Goal: Communication & Community: Ask a question

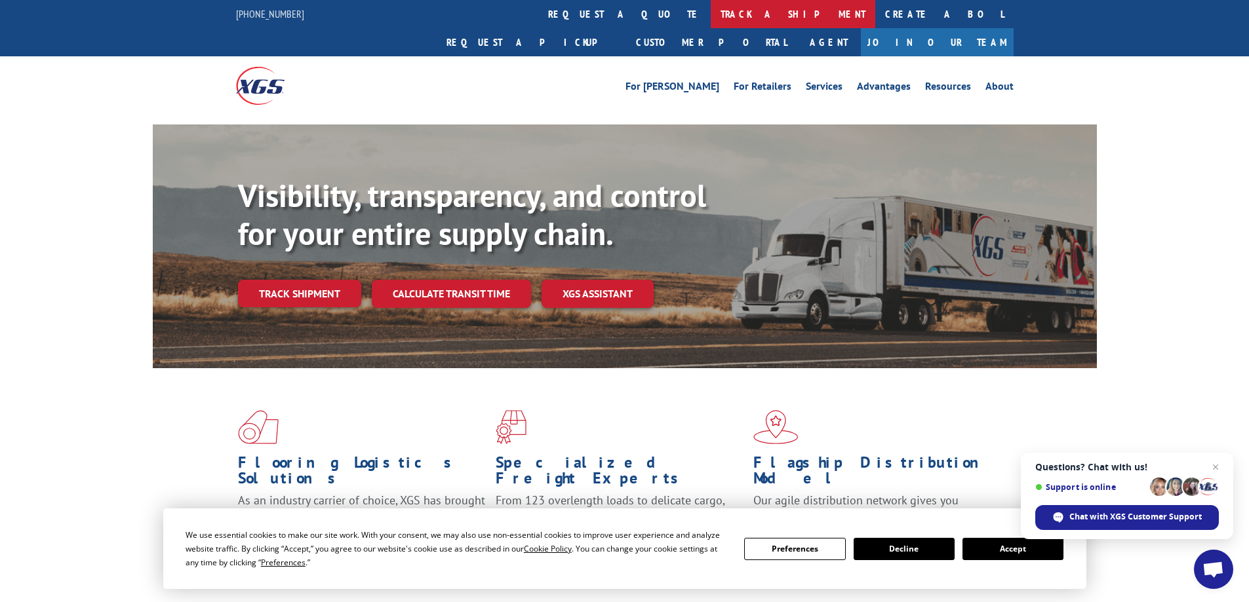
click at [711, 17] on link "track a shipment" at bounding box center [793, 14] width 165 height 28
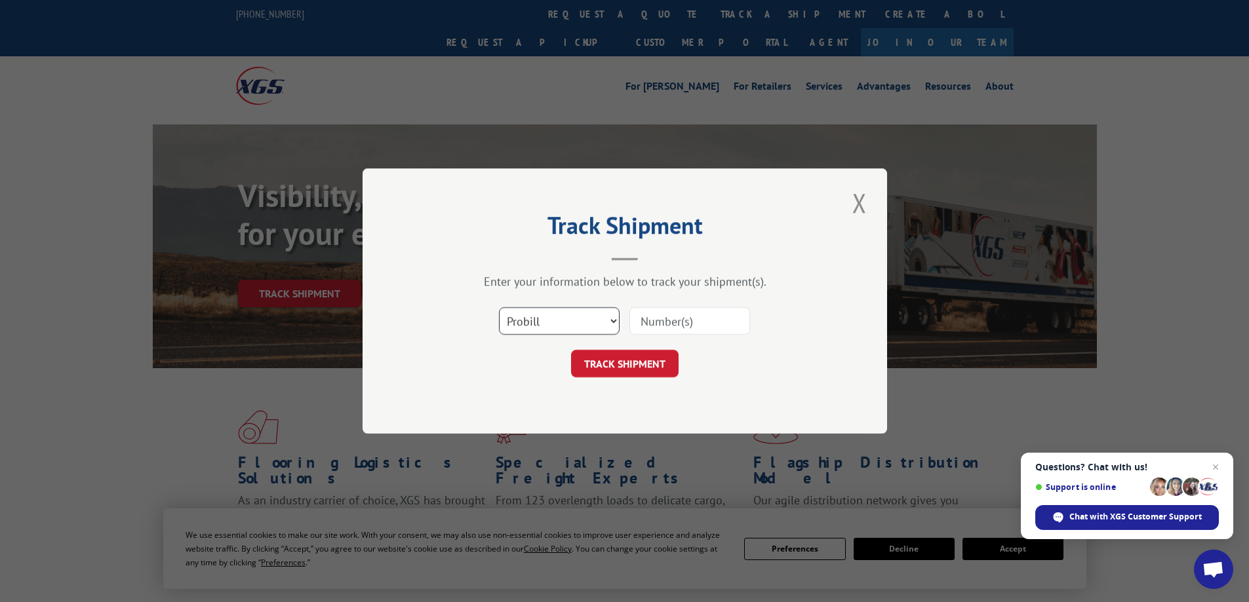
click at [610, 314] on select "Select category... Probill BOL PO" at bounding box center [559, 321] width 121 height 28
select select "bol"
click at [499, 307] on select "Select category... Probill BOL PO" at bounding box center [559, 321] width 121 height 28
click at [649, 315] on input at bounding box center [689, 321] width 121 height 28
paste input "977724"
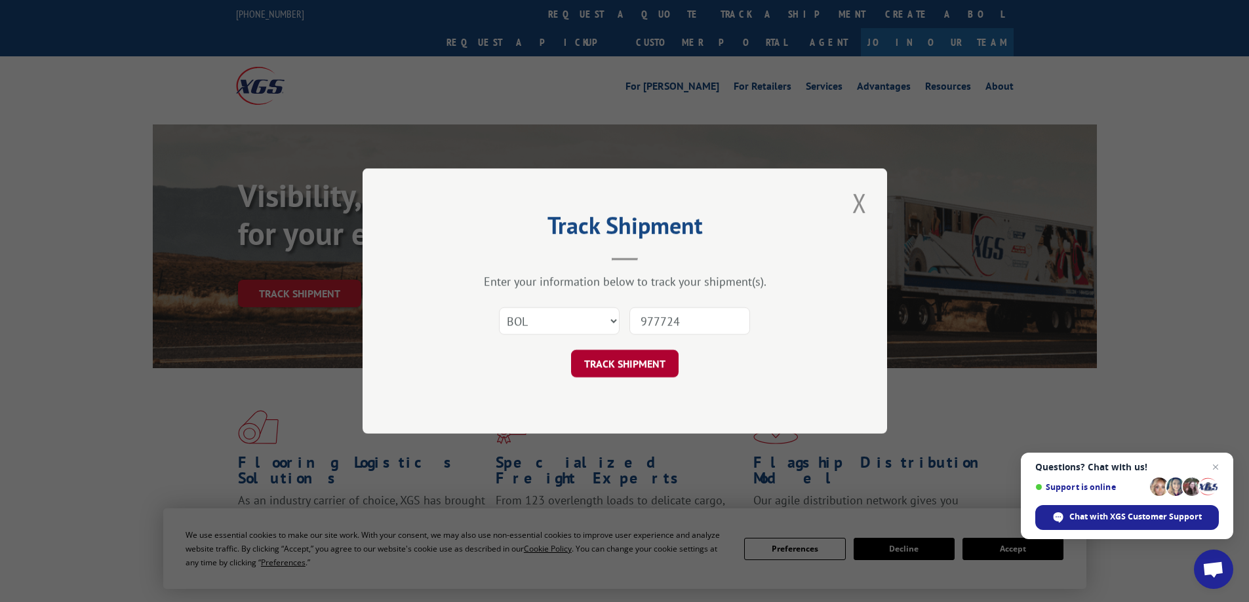
type input "977724"
click at [631, 370] on button "TRACK SHIPMENT" at bounding box center [624, 364] width 107 height 28
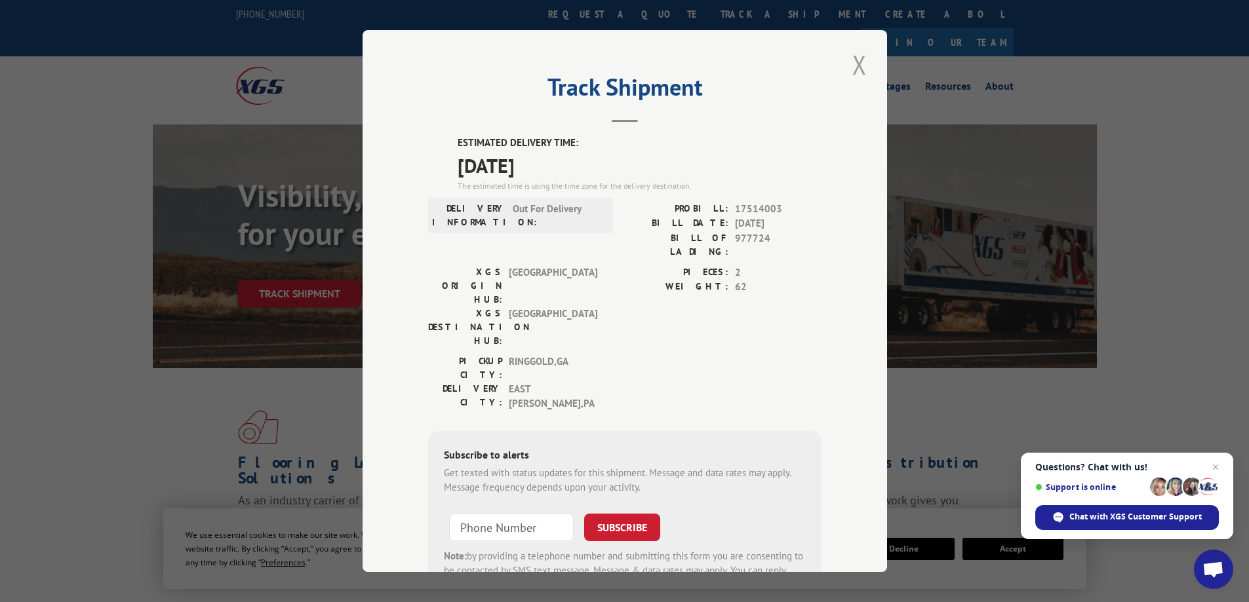
click at [849, 67] on button "Close modal" at bounding box center [859, 65] width 22 height 36
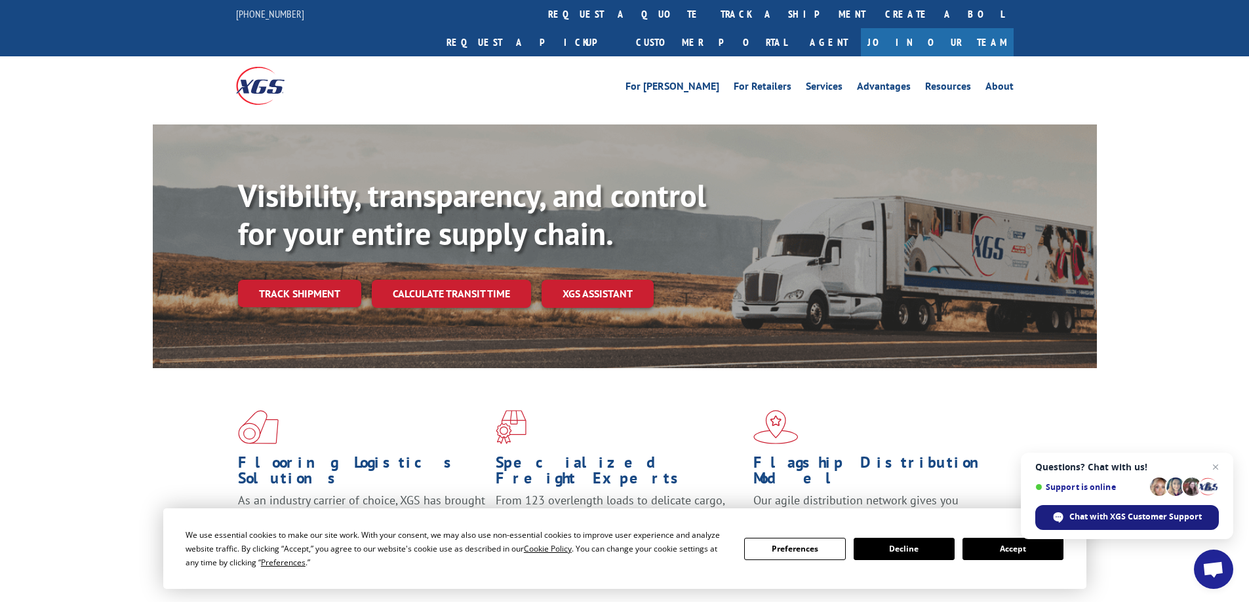
click at [1112, 513] on span "Chat with XGS Customer Support" at bounding box center [1135, 517] width 132 height 12
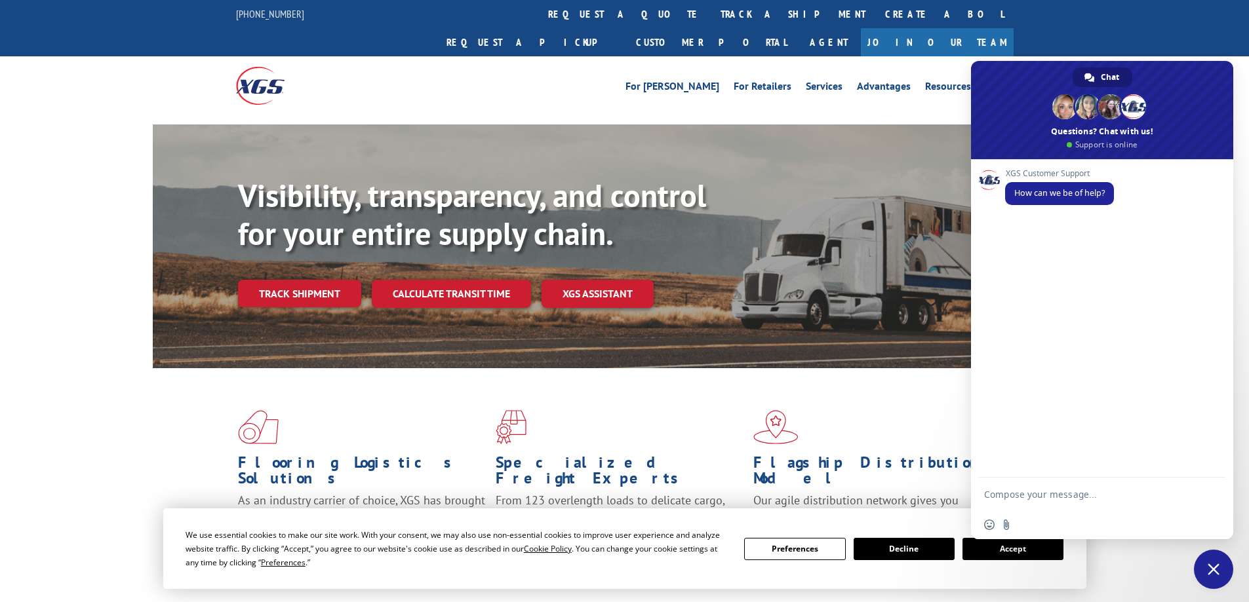
click at [1058, 251] on div "XGS Customer Support How can we be of help?" at bounding box center [1102, 318] width 262 height 319
click at [1156, 486] on textarea "if our warehouse refuses something-wht happens to that product?" at bounding box center [1089, 488] width 210 height 45
type textarea "if our warehouse refuses something-what happens to that product?"
click at [1210, 483] on span "Send" at bounding box center [1210, 483] width 10 height 10
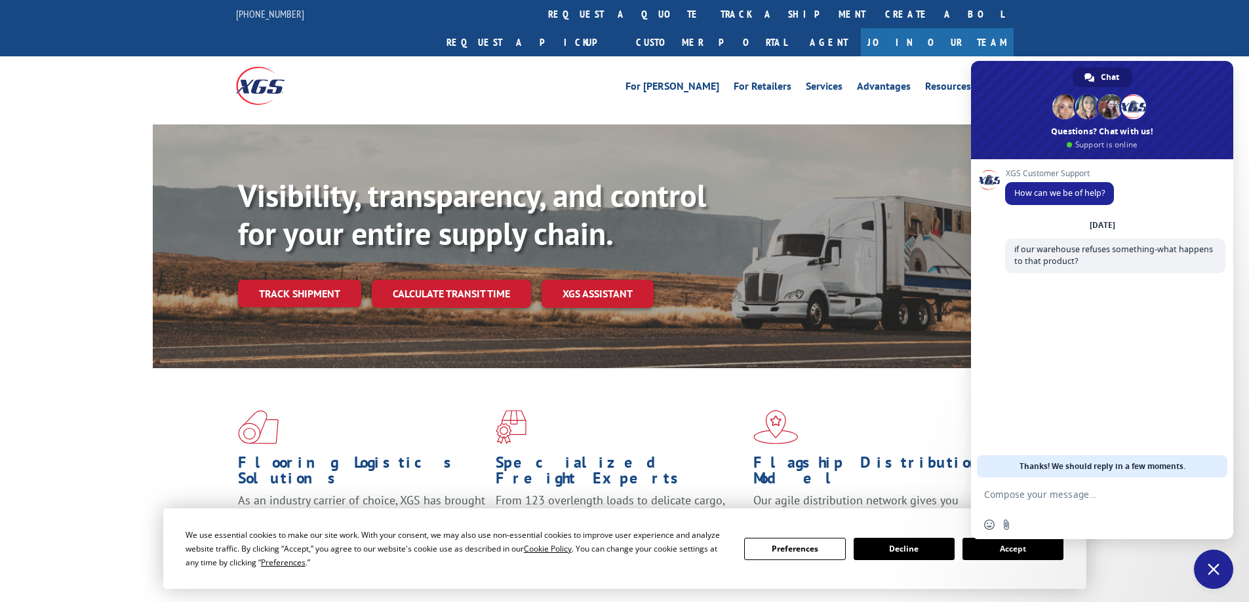
click at [1214, 568] on span "Close chat" at bounding box center [1213, 570] width 12 height 12
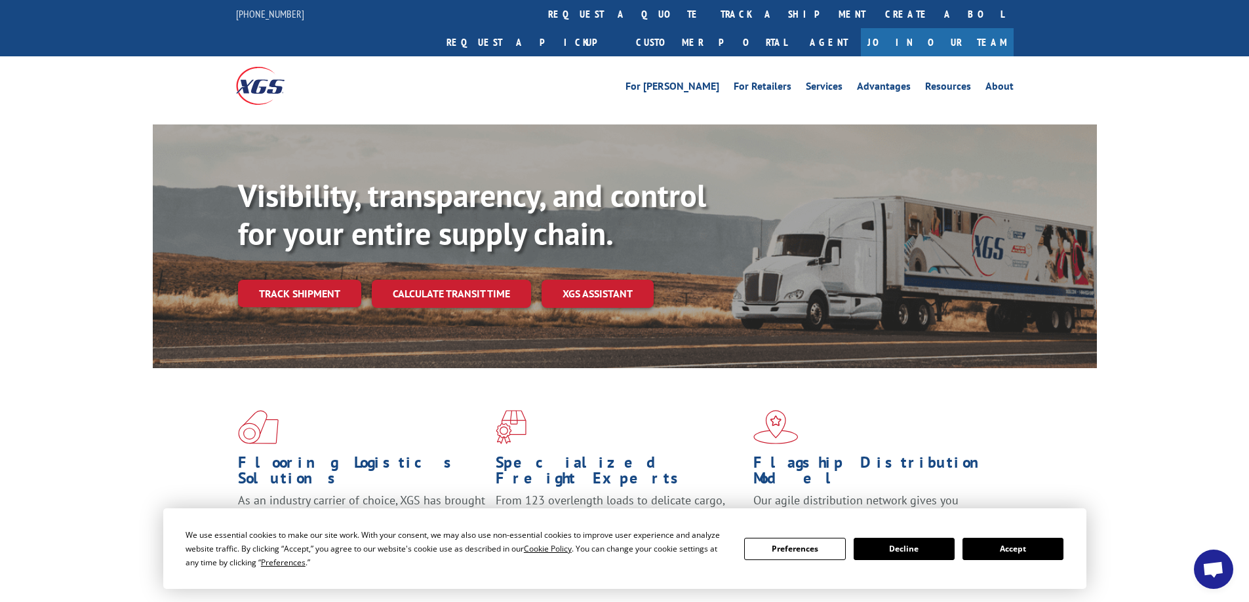
click at [1217, 573] on span "Open chat" at bounding box center [1213, 571] width 22 height 18
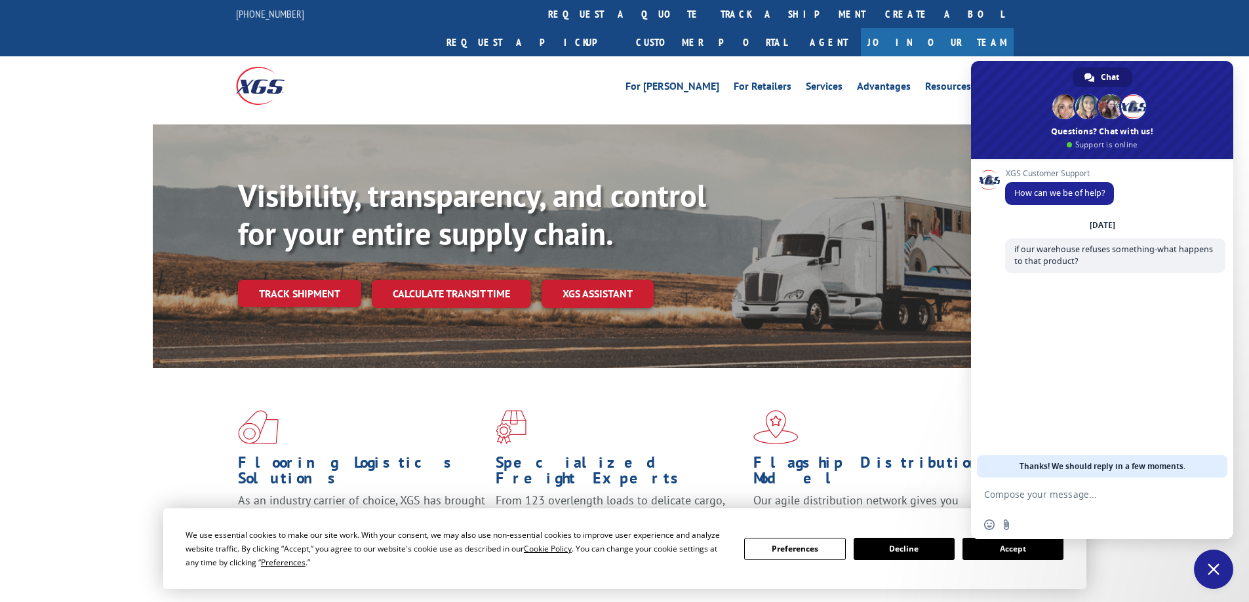
click at [1014, 552] on button "Accept" at bounding box center [1012, 549] width 101 height 22
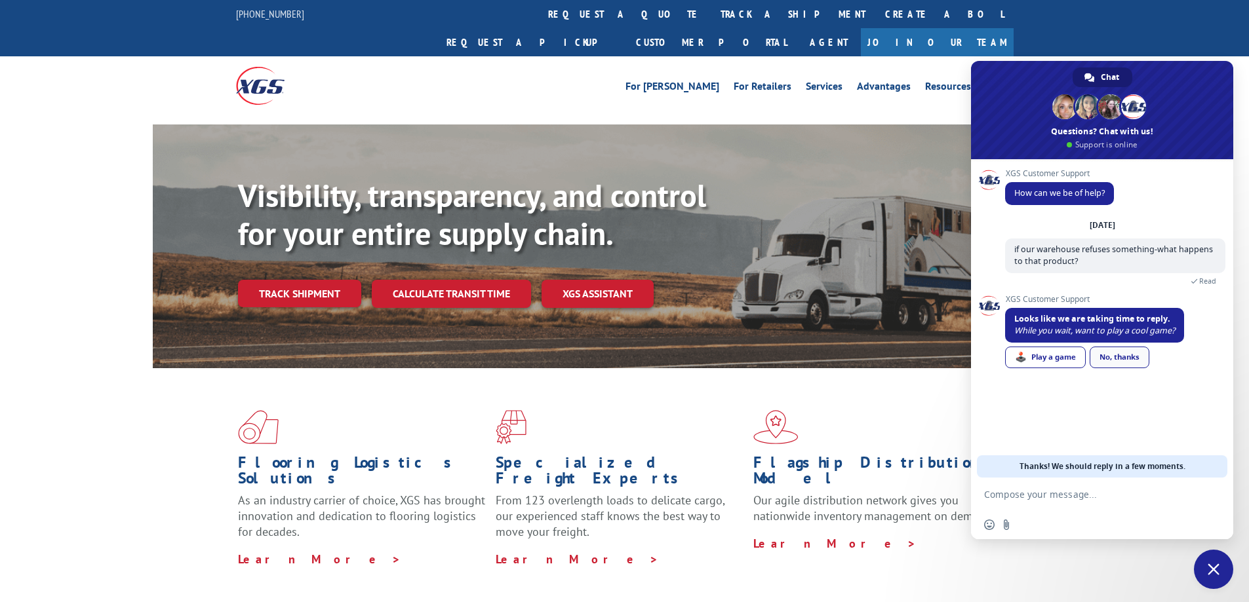
click at [1127, 357] on link "No, thanks" at bounding box center [1119, 358] width 60 height 22
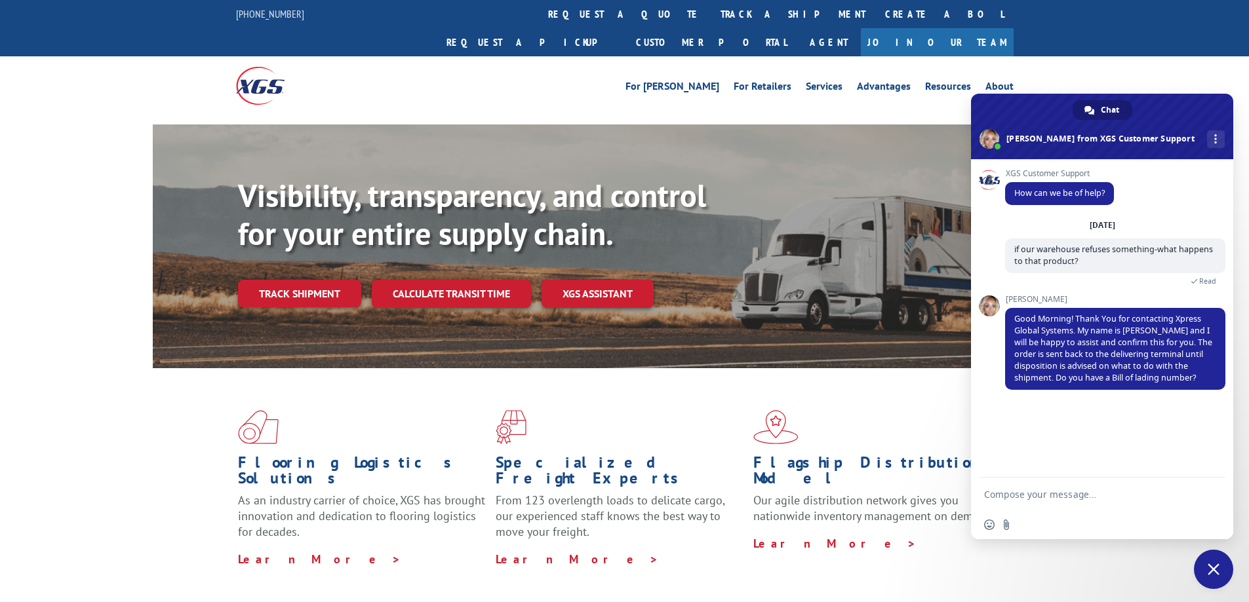
paste textarea "977724"
click at [1050, 496] on textarea "977724" at bounding box center [1089, 494] width 210 height 33
type textarea "977724-it delivered [DATE] and was refused. I am trying to find out if I can ha…"
click at [1214, 459] on span "Send" at bounding box center [1210, 459] width 10 height 10
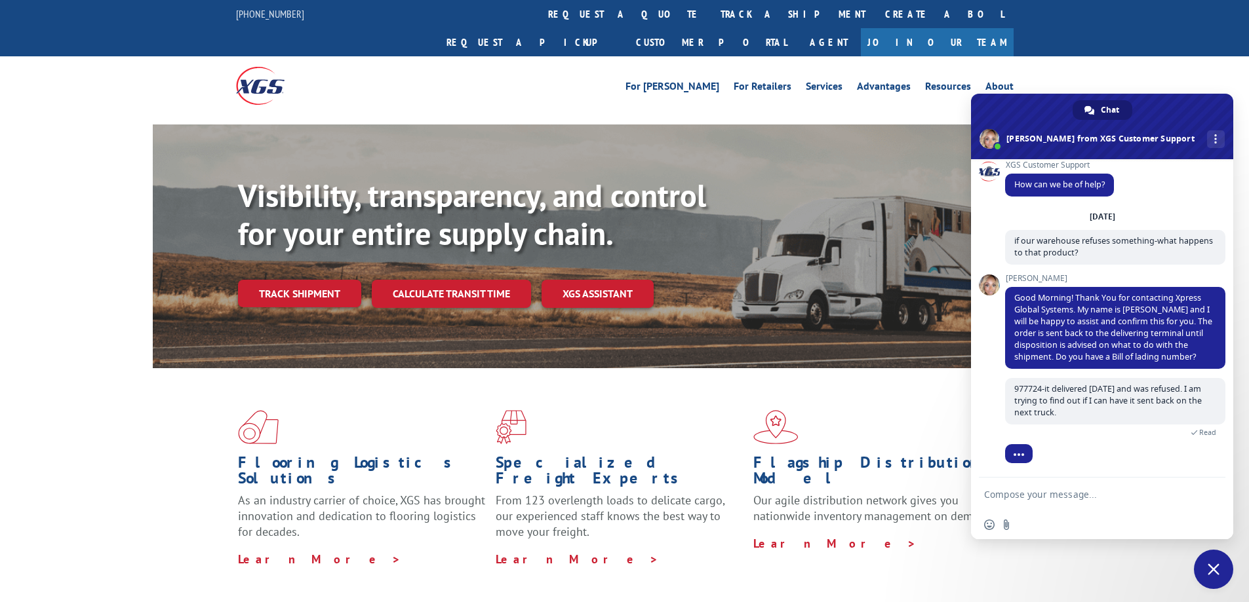
scroll to position [63, 0]
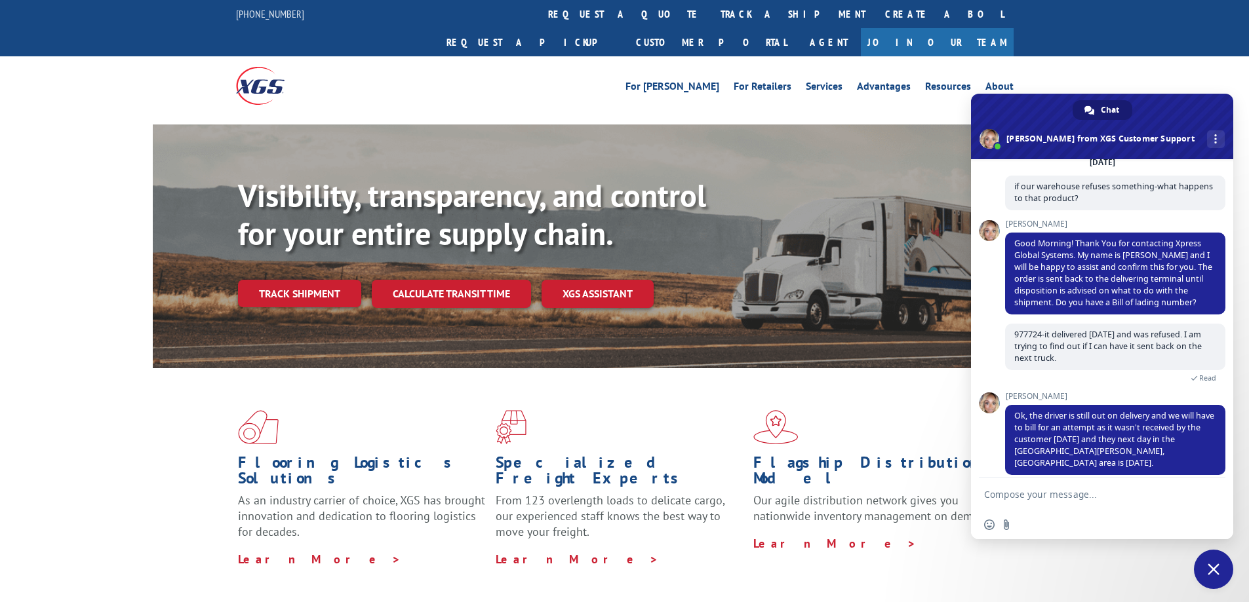
click at [1006, 494] on textarea "Compose your message..." at bounding box center [1089, 494] width 210 height 33
type textarea "I understand that I will be billed for a second delivery do you know what that …"
click at [1211, 472] on span "Send" at bounding box center [1210, 471] width 10 height 10
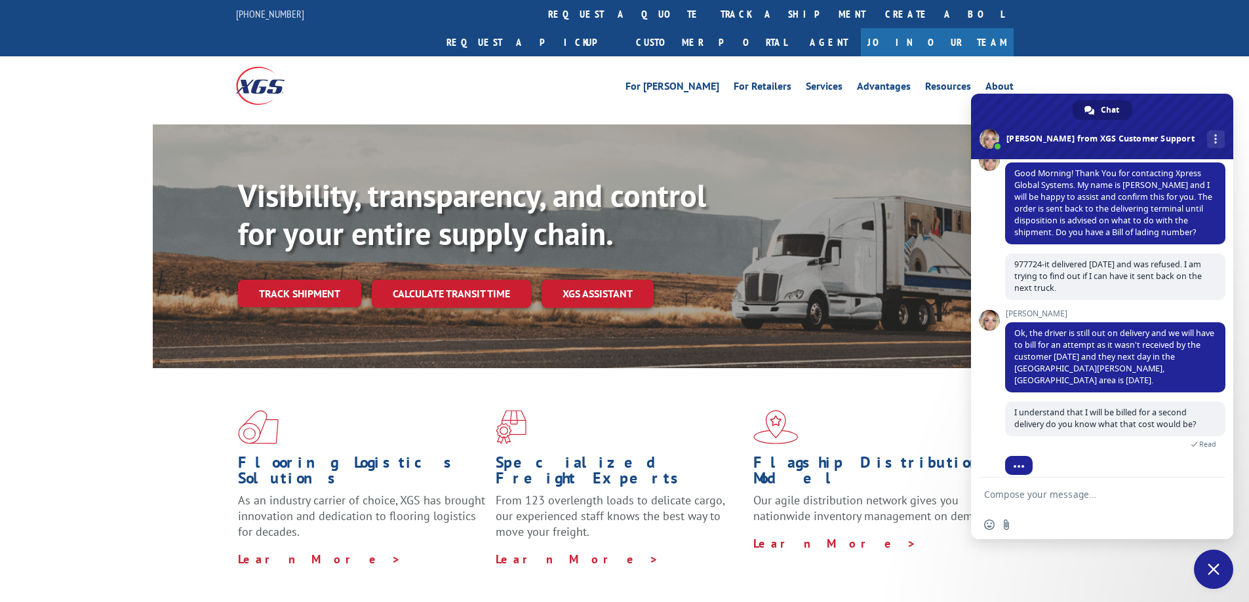
scroll to position [176, 0]
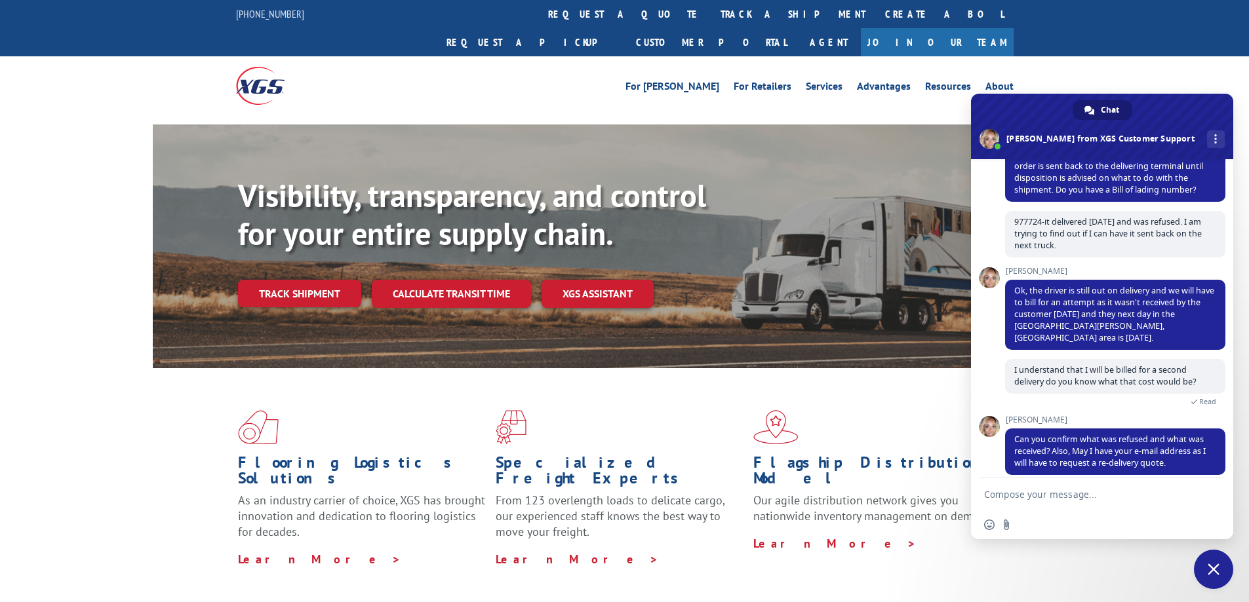
click at [1013, 496] on textarea "Compose your message..." at bounding box center [1089, 494] width 210 height 33
type textarea "[EMAIL_ADDRESS][DOMAIN_NAME]"
click at [1209, 490] on span "Send" at bounding box center [1210, 495] width 10 height 10
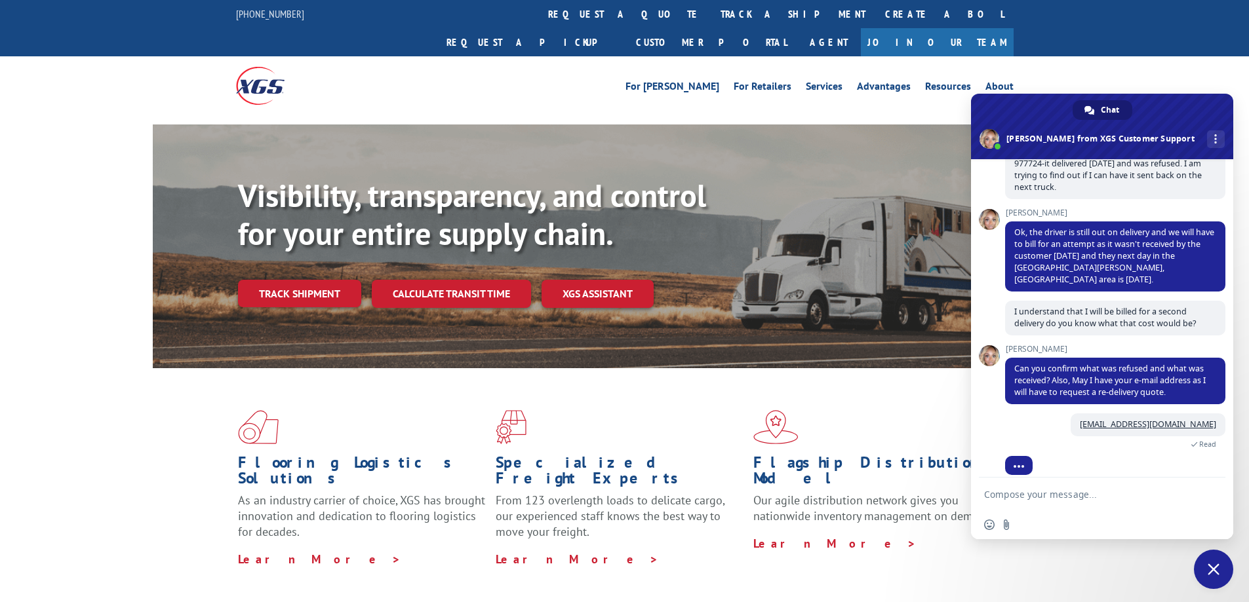
scroll to position [265, 0]
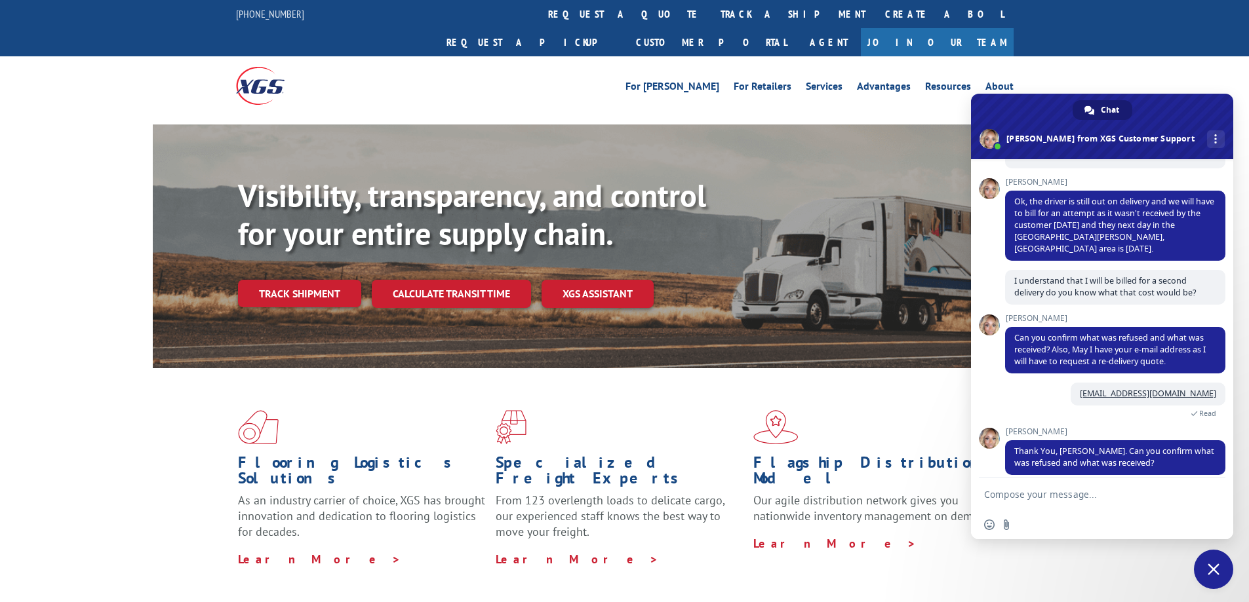
click at [1057, 502] on textarea "Compose your message..." at bounding box center [1089, 494] width 210 height 33
type textarea "it was a roll 12 x 6.09"
click at [1082, 492] on textarea "it was a roll 12 x 6.09" at bounding box center [1089, 494] width 210 height 33
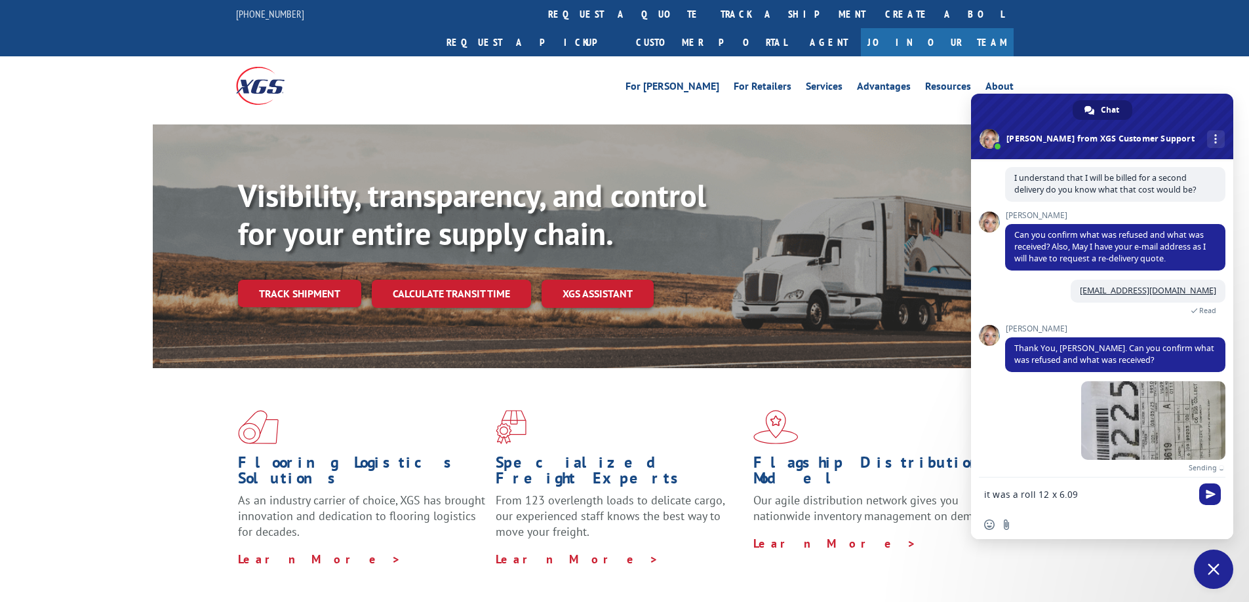
scroll to position [353, 0]
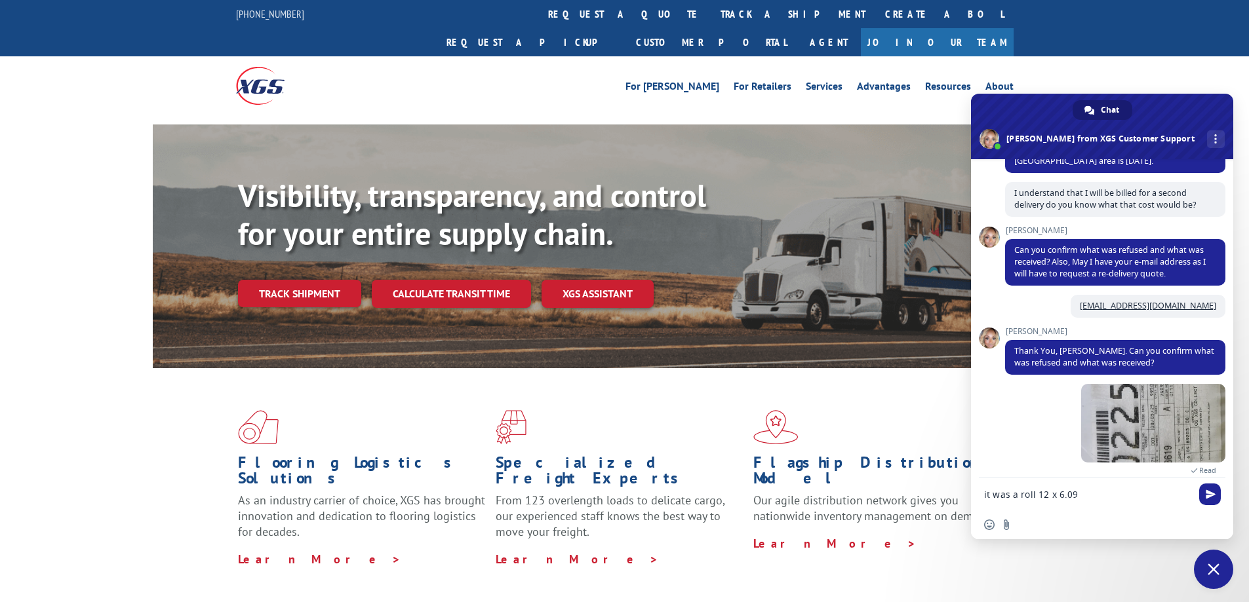
click at [1082, 492] on textarea "it was a roll 12 x 6.09" at bounding box center [1089, 494] width 210 height 33
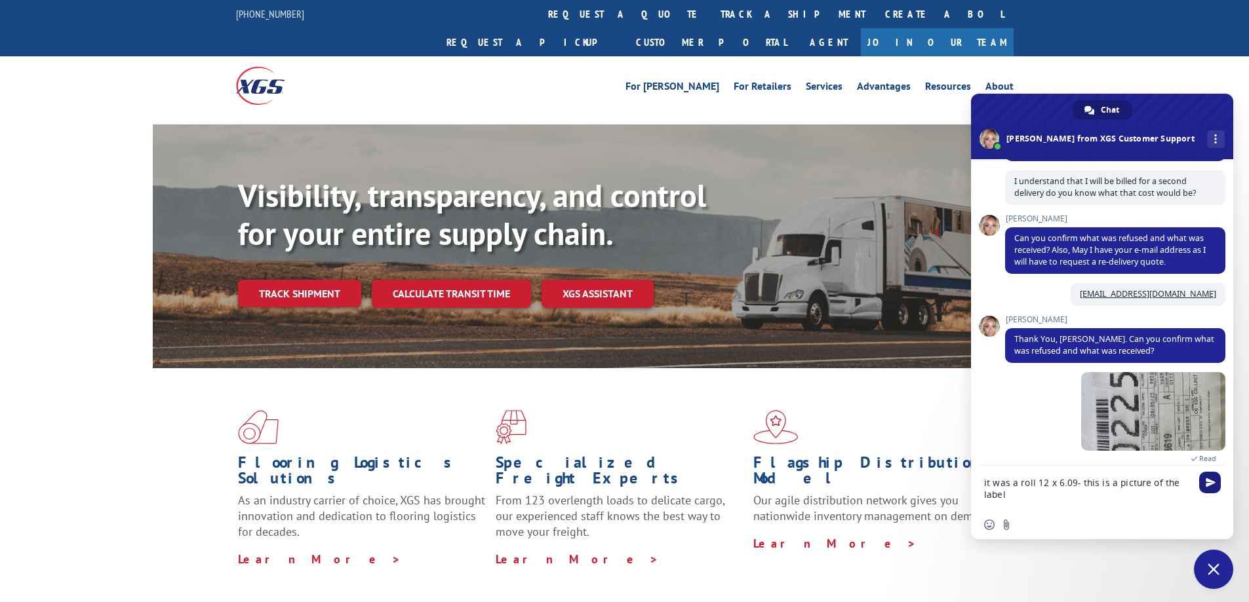
type textarea "it was a roll 12 x 6.09- this is a picture of the label"
click at [1217, 484] on span "Send" at bounding box center [1210, 483] width 22 height 22
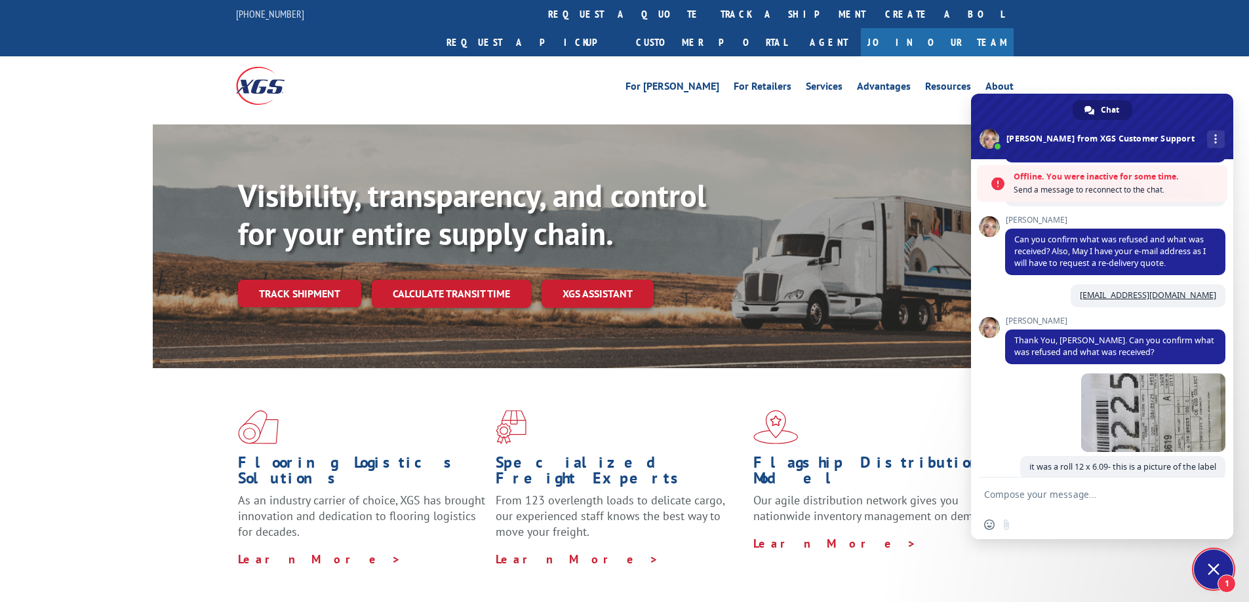
scroll to position [448, 0]
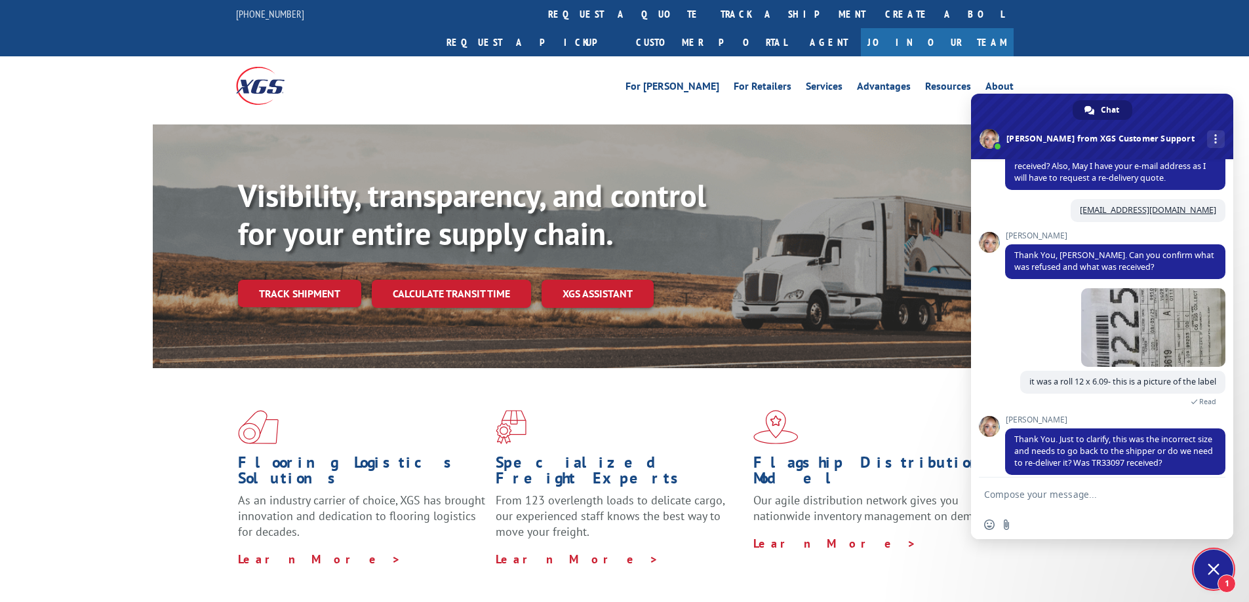
click at [1048, 503] on textarea "Compose your message..." at bounding box center [1089, 494] width 210 height 33
type textarea "depending on the cost I may have you send it back to me"
click at [1209, 478] on span "Send" at bounding box center [1210, 483] width 10 height 10
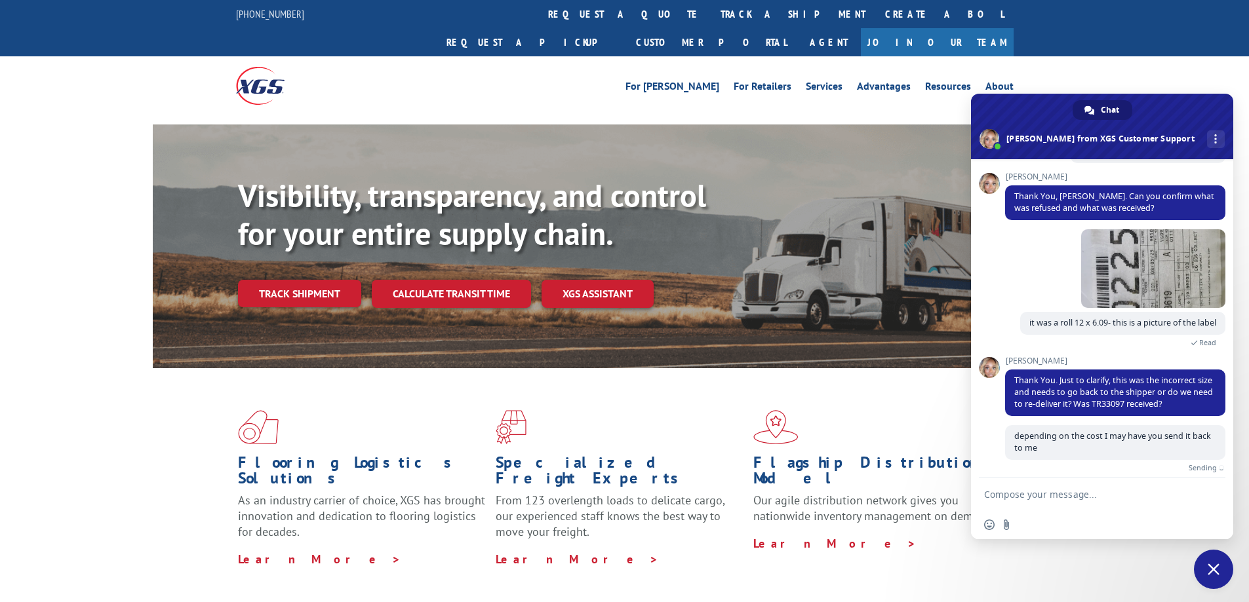
scroll to position [492, 0]
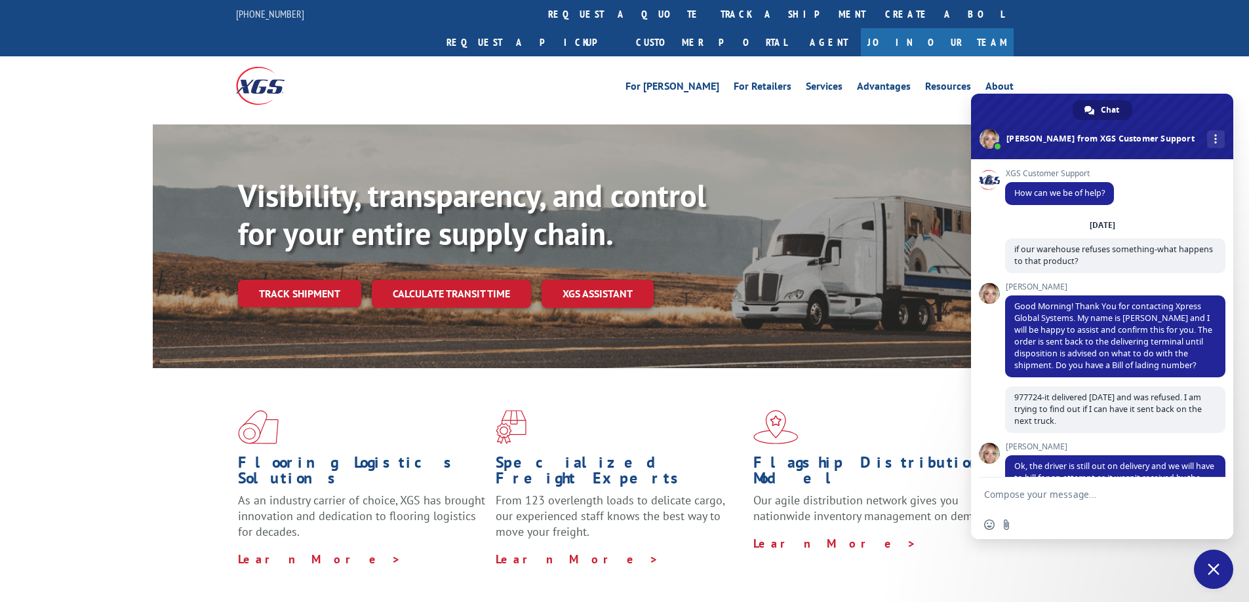
scroll to position [537, 0]
